Goal: Task Accomplishment & Management: Manage account settings

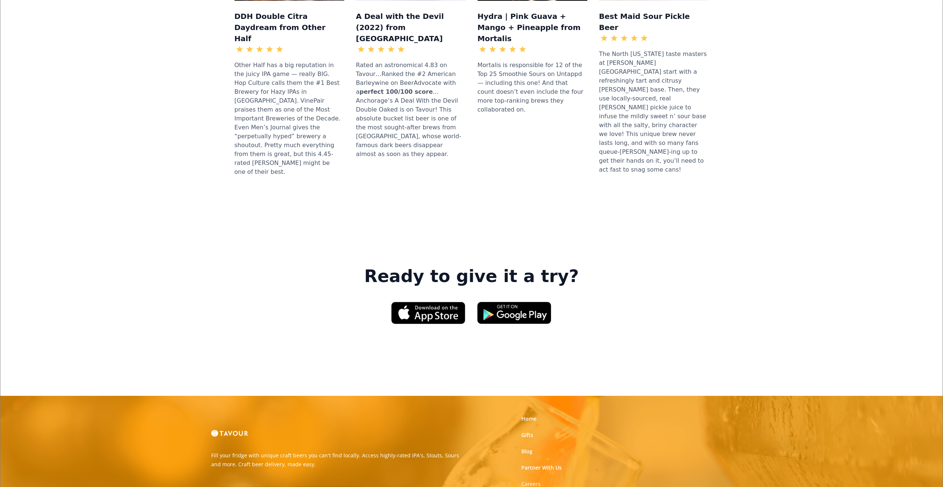
scroll to position [987, 0]
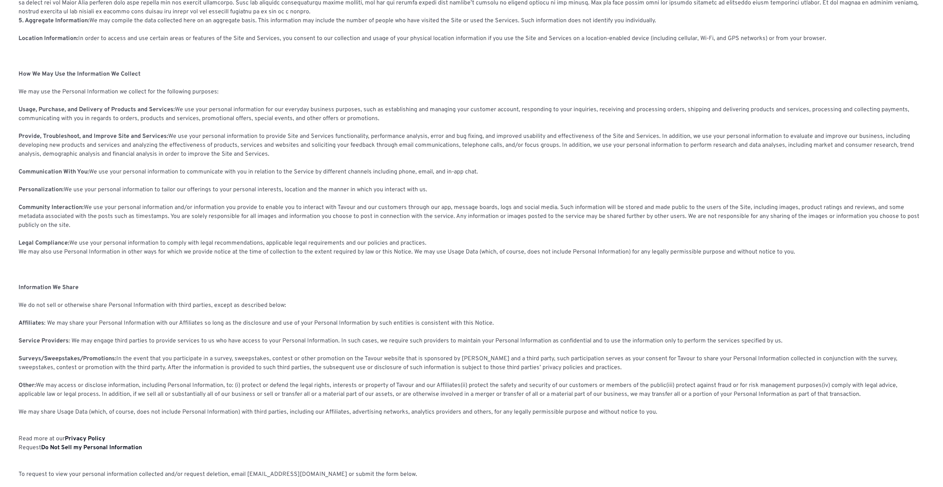
scroll to position [259, 0]
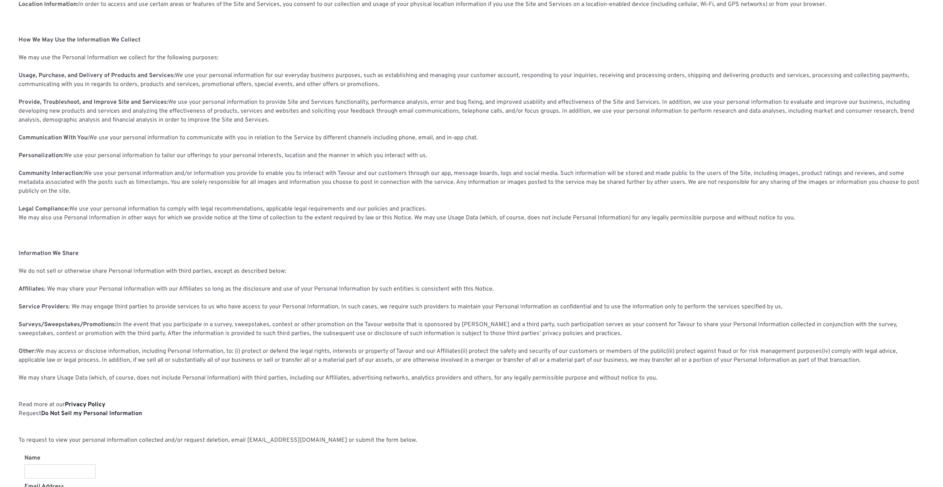
click at [117, 413] on strong "Do Not Sell my Personal Information" at bounding box center [91, 413] width 101 height 7
